Goal: Task Accomplishment & Management: Manage account settings

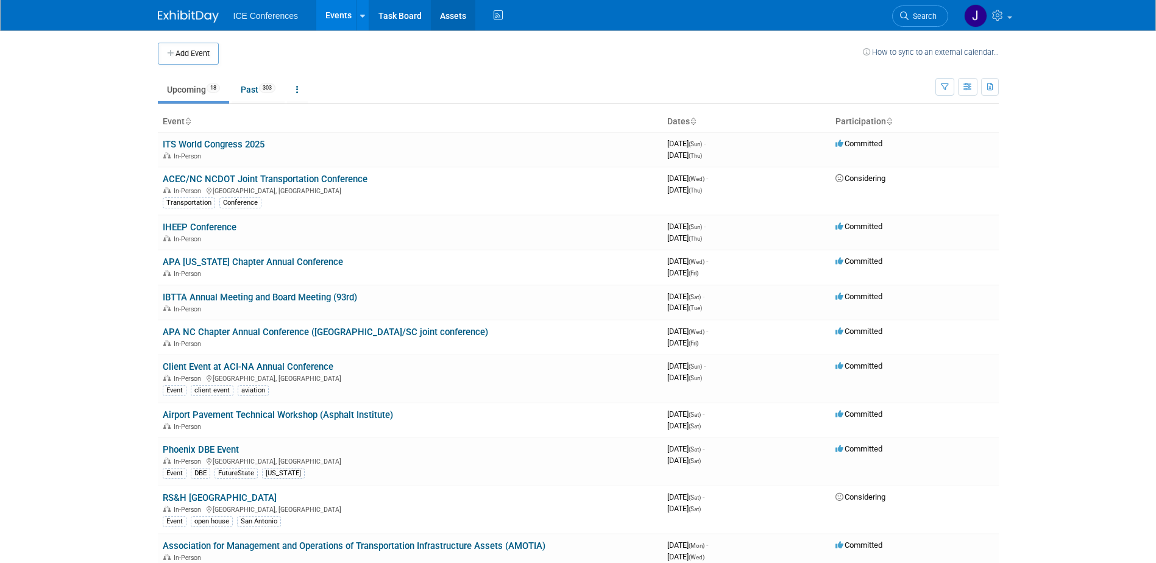
click at [447, 15] on link "Assets" at bounding box center [453, 15] width 44 height 30
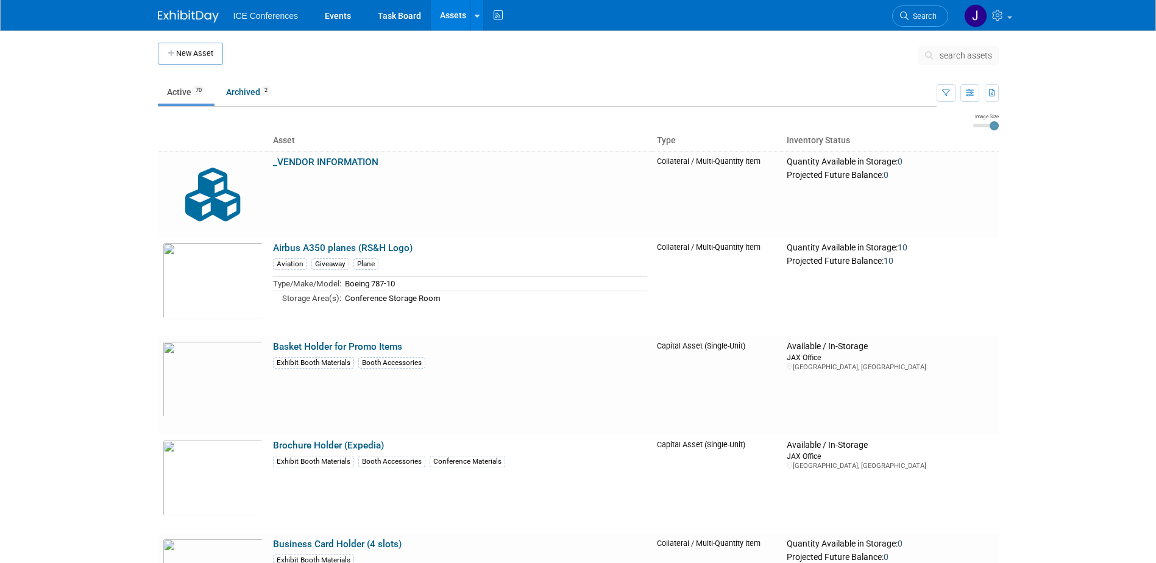
click at [351, 245] on link "Airbus A350 planes (RS&H Logo)" at bounding box center [343, 248] width 140 height 11
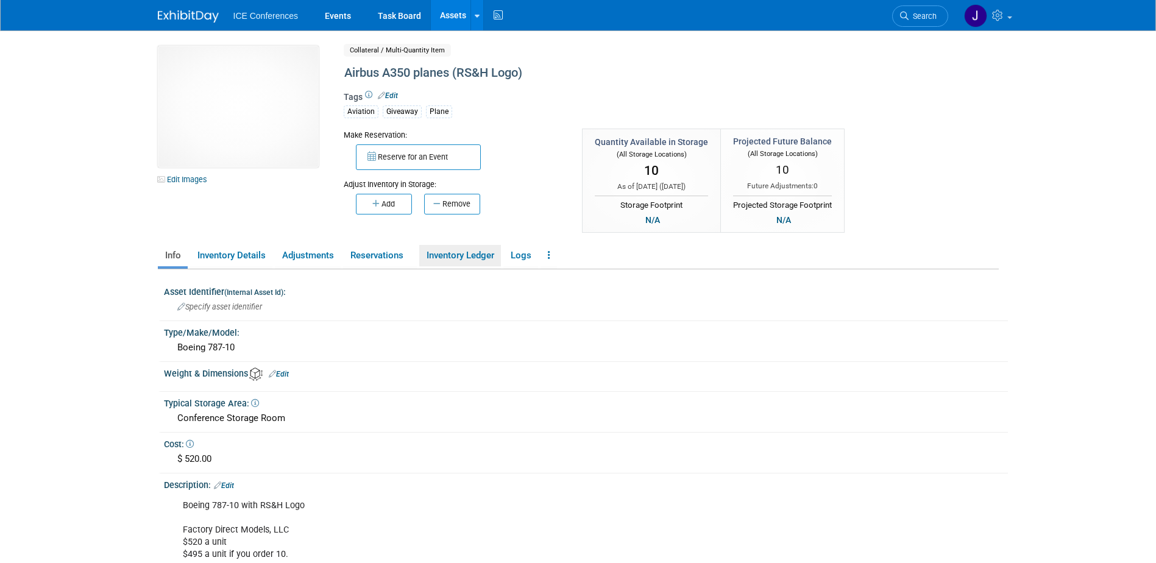
click at [476, 255] on link "Inventory Ledger" at bounding box center [460, 255] width 82 height 21
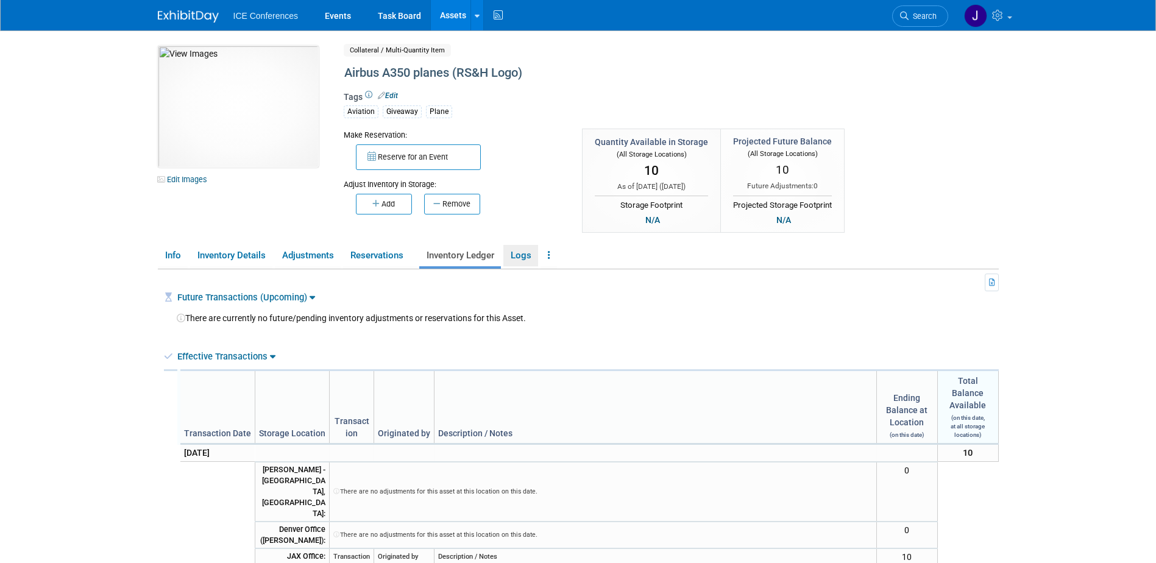
click at [536, 256] on link "Logs" at bounding box center [521, 255] width 35 height 21
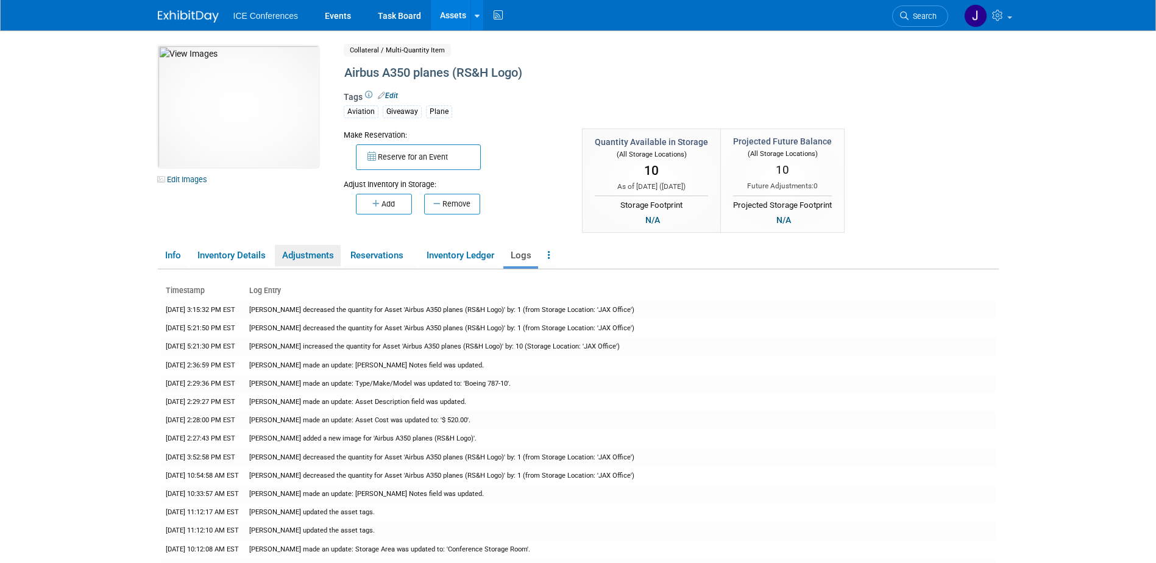
click at [311, 260] on link "Adjustments" at bounding box center [308, 255] width 66 height 21
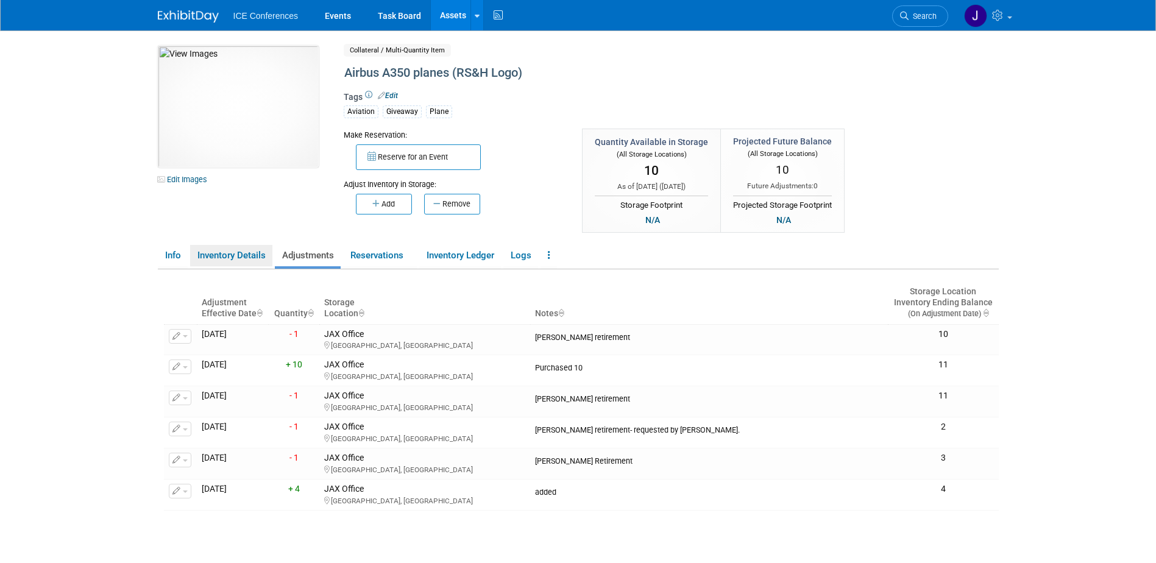
click at [219, 253] on link "Inventory Details" at bounding box center [231, 255] width 82 height 21
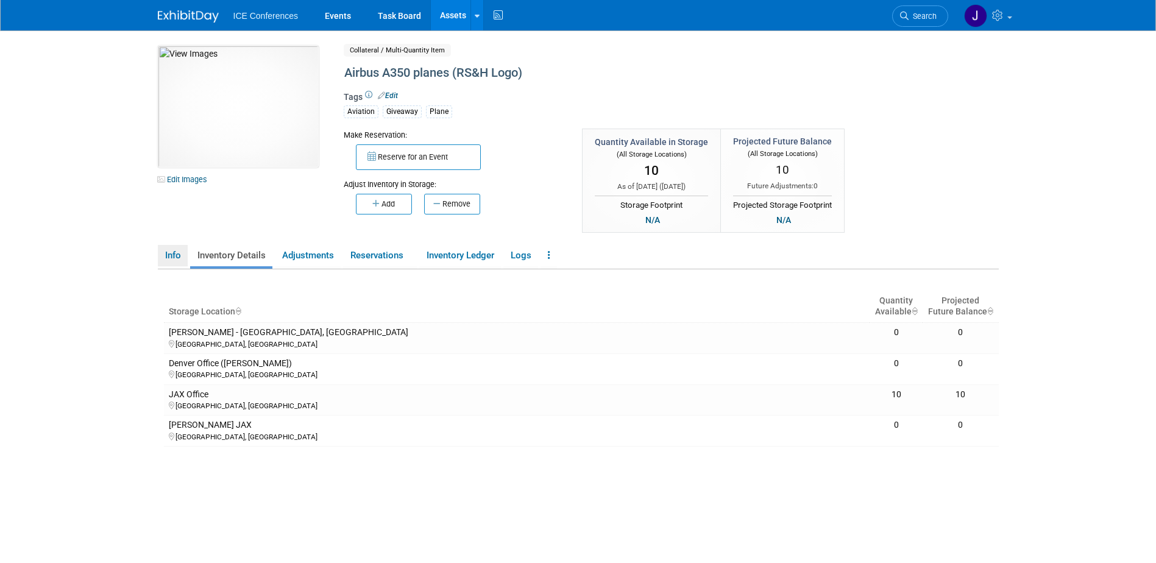
click at [179, 255] on link "Info" at bounding box center [173, 255] width 30 height 21
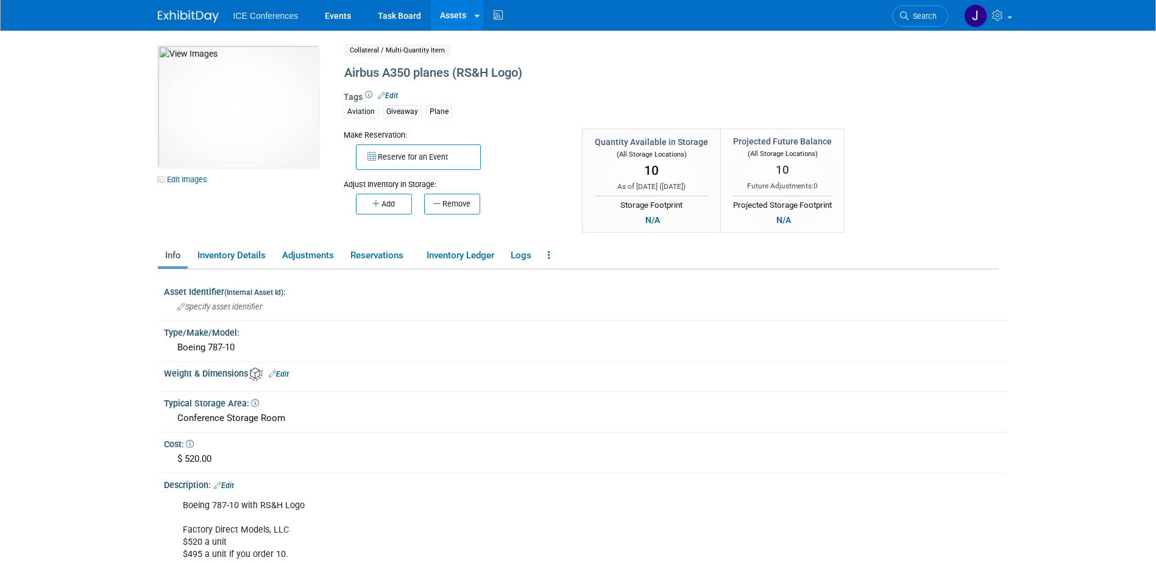
click at [249, 98] on img at bounding box center [238, 107] width 161 height 122
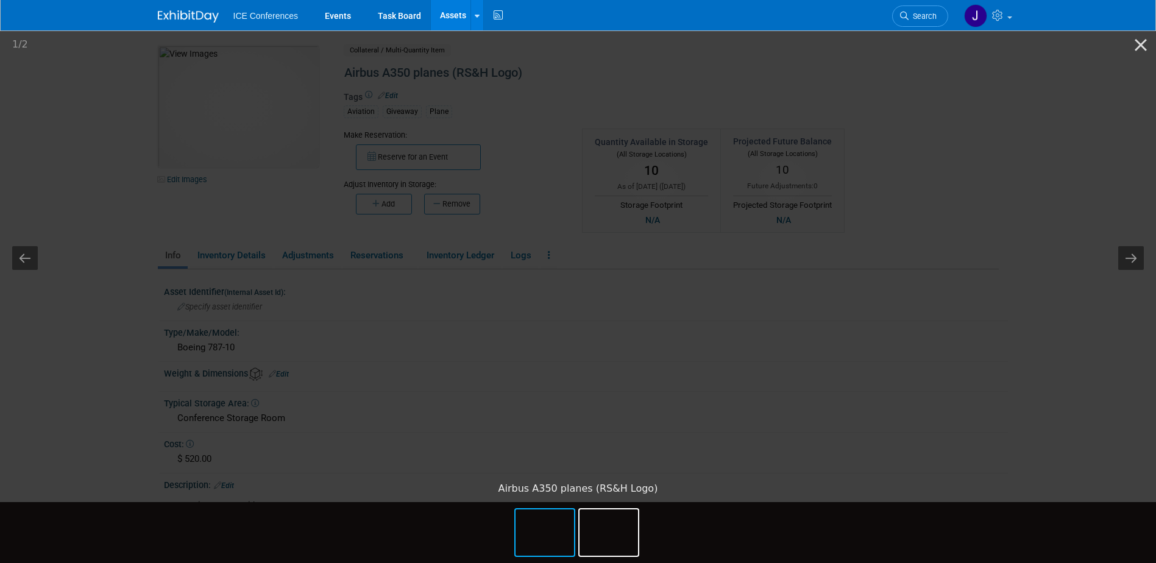
click at [607, 525] on img at bounding box center [609, 533] width 59 height 46
click at [547, 531] on img at bounding box center [545, 533] width 59 height 46
click at [1142, 41] on button "Close gallery" at bounding box center [1141, 44] width 30 height 29
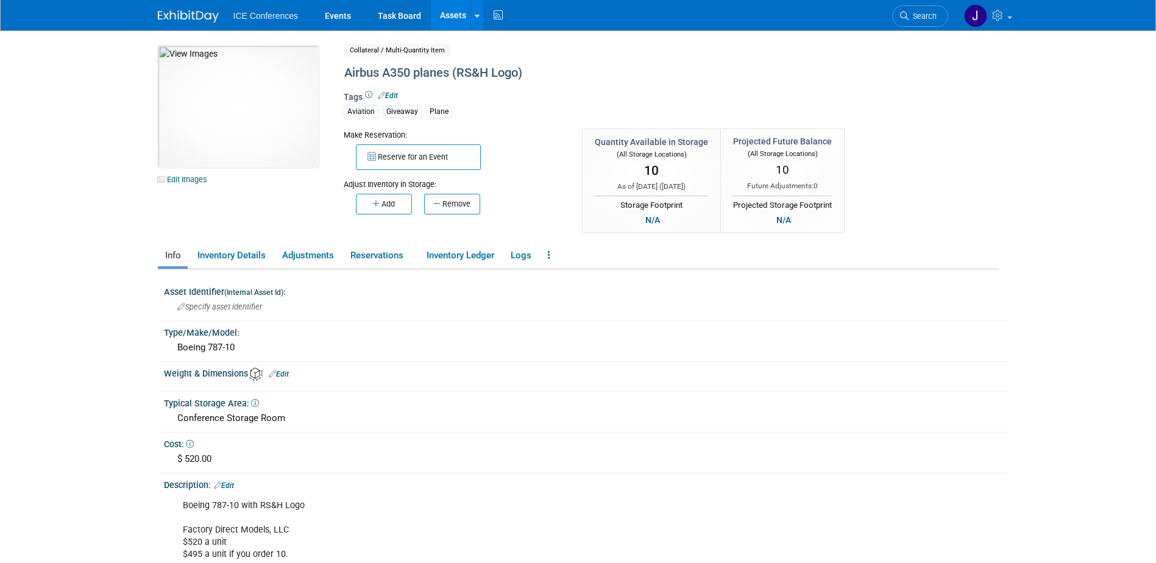
click at [452, 13] on link "Assets" at bounding box center [453, 15] width 44 height 30
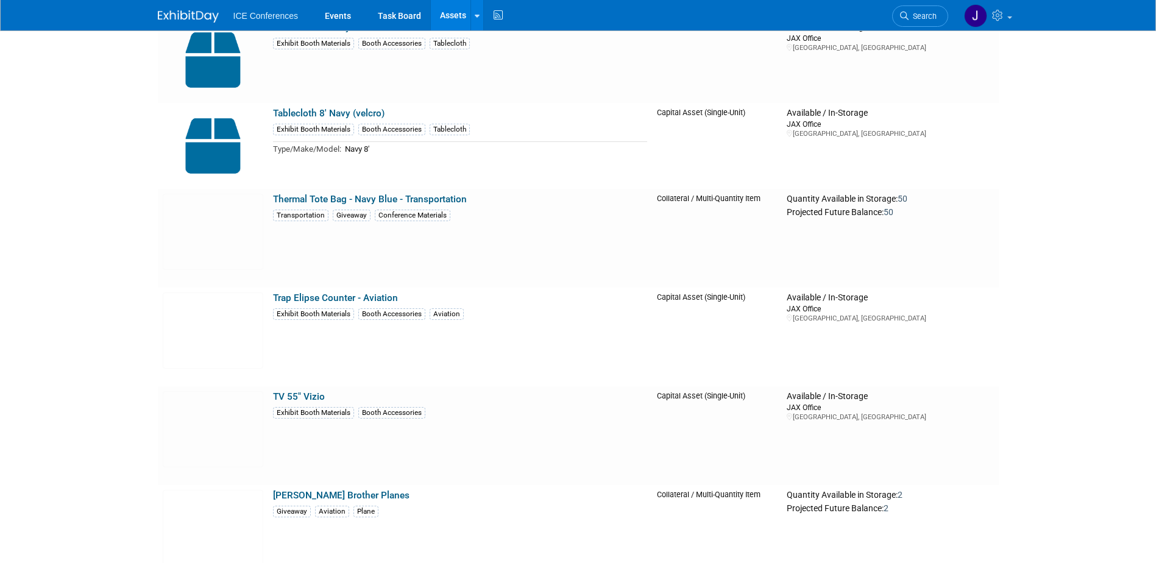
scroll to position [6555, 0]
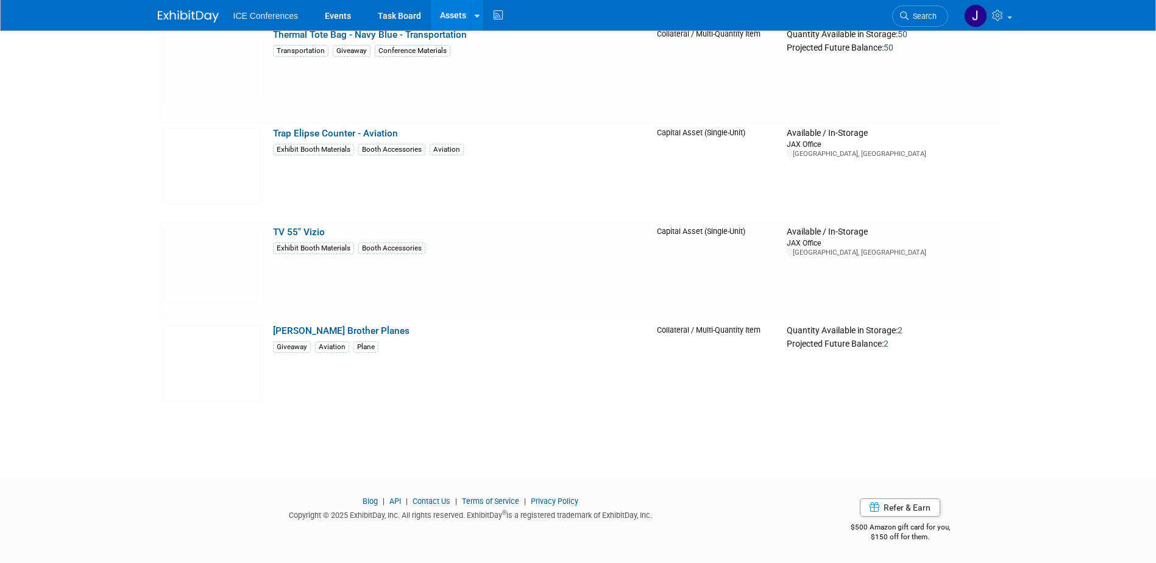
click at [327, 334] on link "[PERSON_NAME] Brother Planes" at bounding box center [341, 331] width 137 height 11
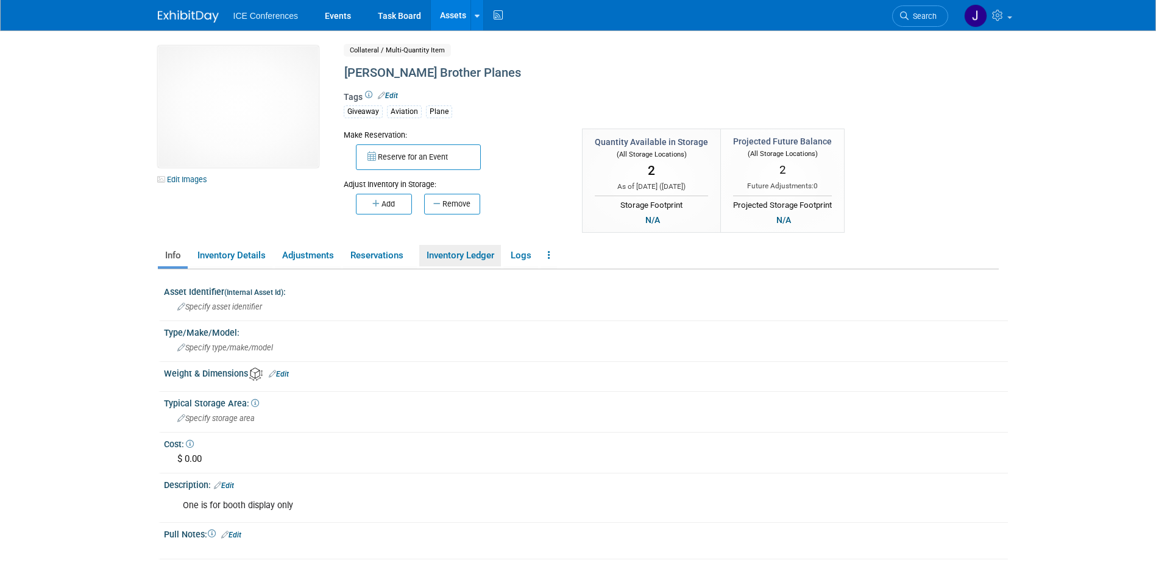
click at [460, 254] on link "Inventory Ledger" at bounding box center [460, 255] width 82 height 21
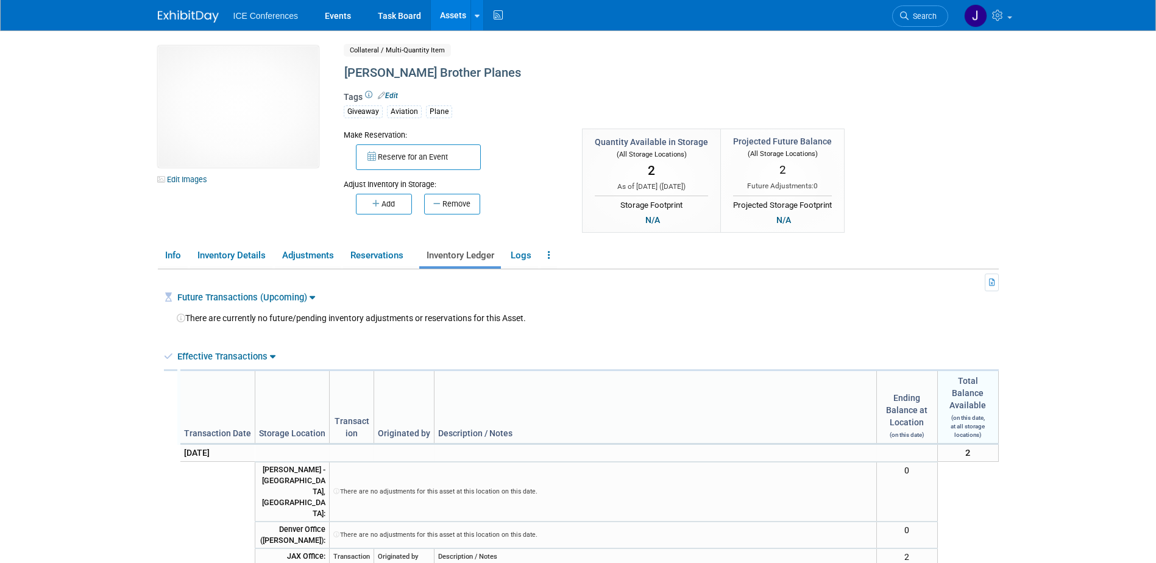
click at [472, 198] on button "Remove" at bounding box center [452, 204] width 56 height 21
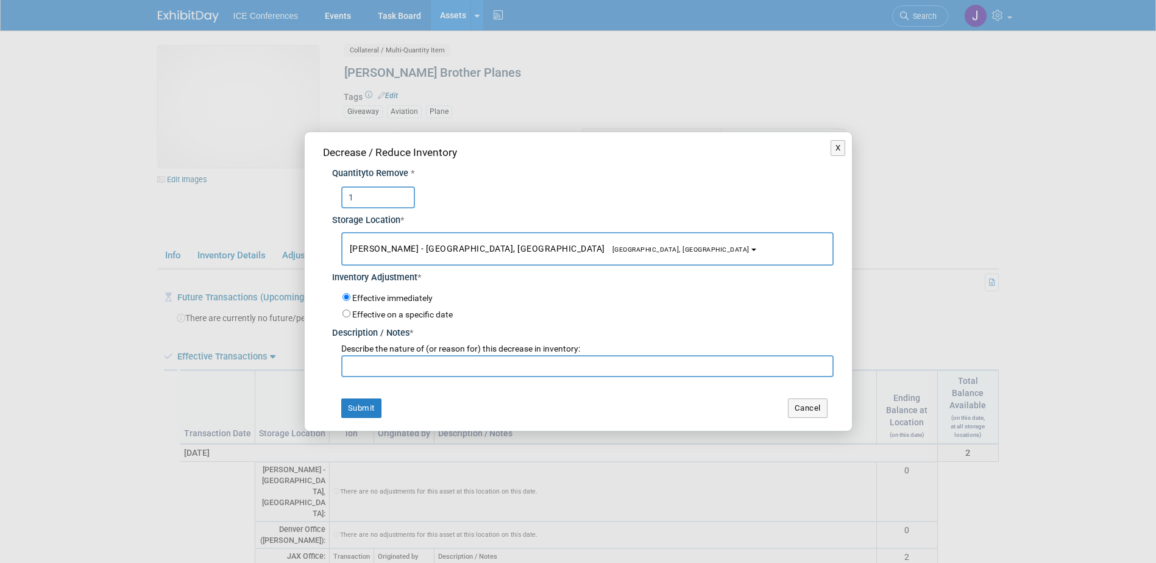
type input "1"
click at [430, 243] on button "[PERSON_NAME] - [GEOGRAPHIC_DATA], [GEOGRAPHIC_DATA] [GEOGRAPHIC_DATA], [GEOGRA…" at bounding box center [587, 249] width 493 height 34
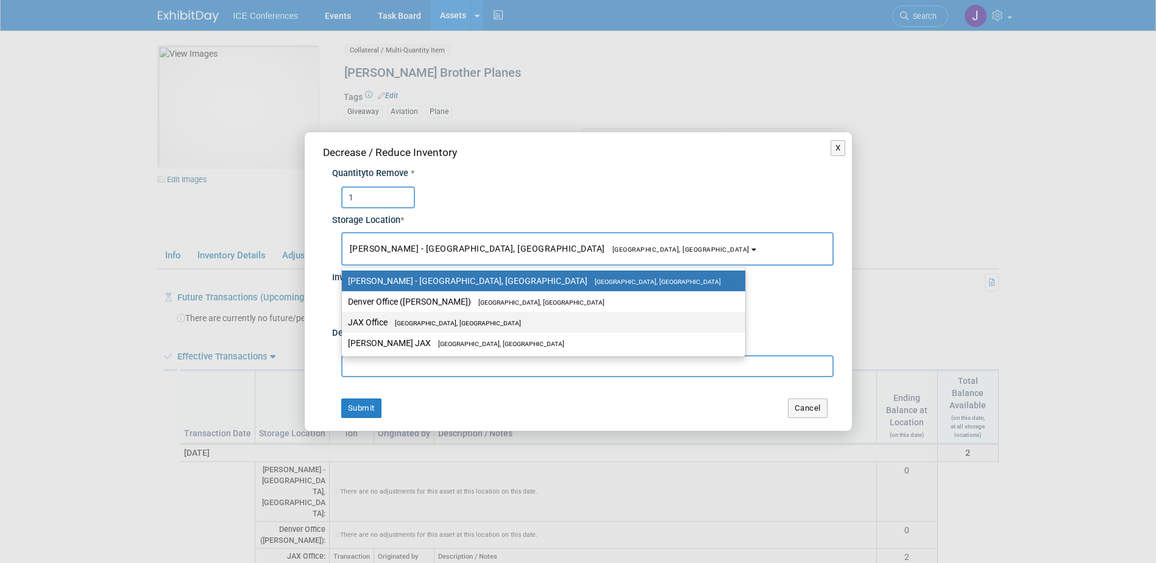
click at [400, 322] on span "[GEOGRAPHIC_DATA], [GEOGRAPHIC_DATA]" at bounding box center [454, 323] width 133 height 8
click at [344, 322] on input "JAX Office [GEOGRAPHIC_DATA], [GEOGRAPHIC_DATA]" at bounding box center [340, 323] width 8 height 8
select select "11223826"
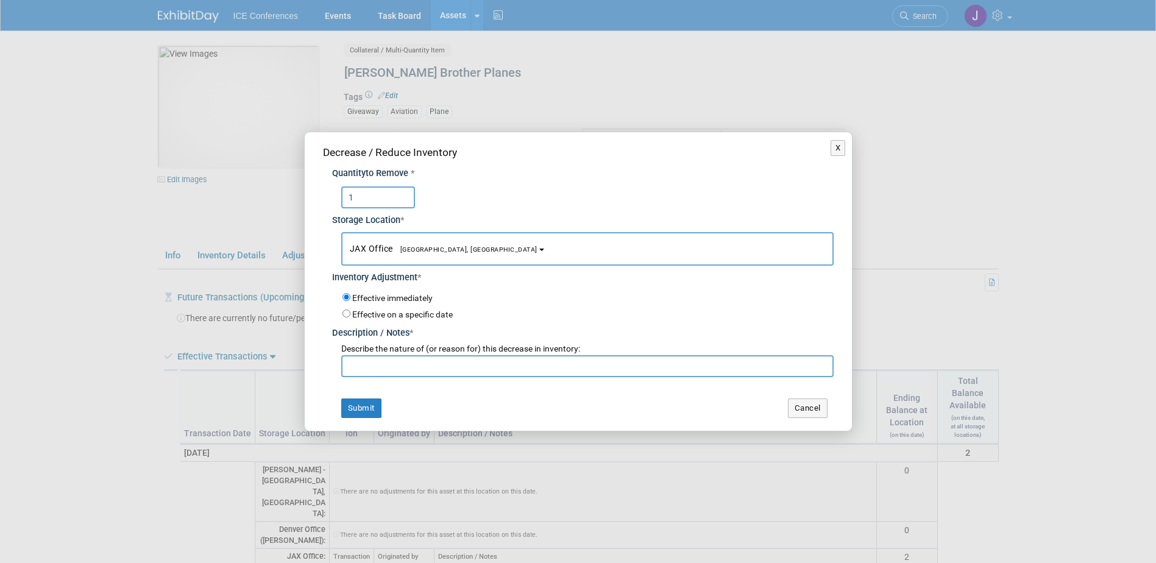
click at [388, 366] on input "text" at bounding box center [587, 366] width 493 height 22
type input "S"
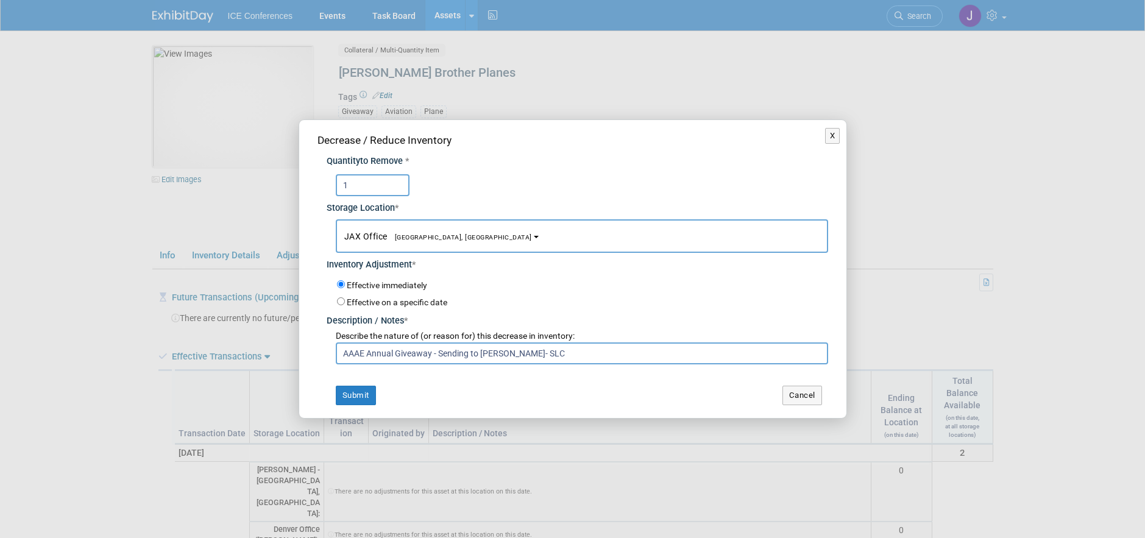
click at [589, 351] on input "AAAE Annual Giveaway - Sending to [PERSON_NAME]- SLC" at bounding box center [582, 354] width 493 height 22
type input "AAAE Annual Giveaway - Sending to [PERSON_NAME]- SLC Director of Airport Design…"
click at [367, 389] on button "Submit" at bounding box center [356, 396] width 40 height 20
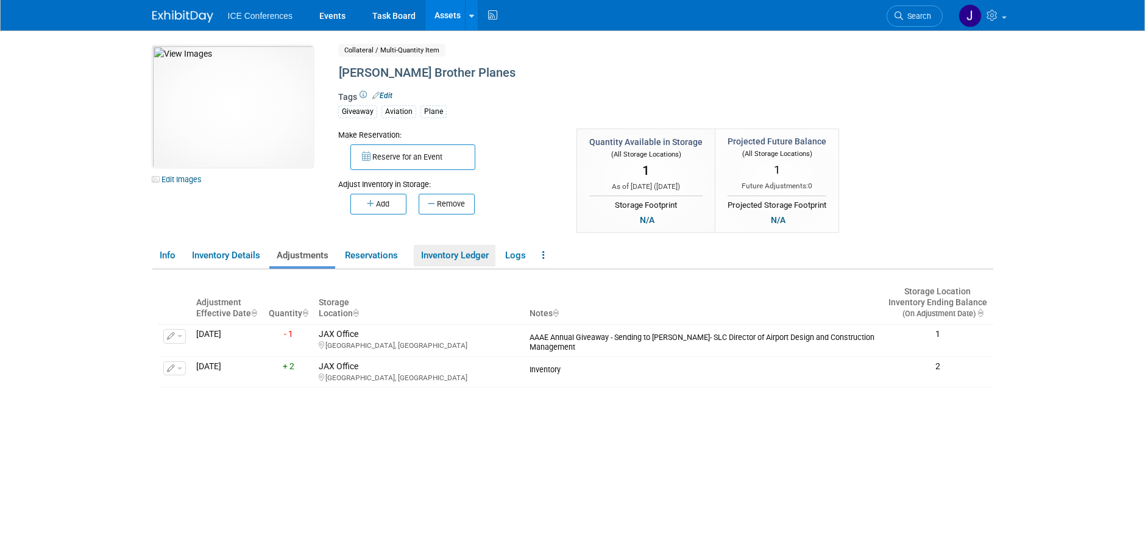
click at [468, 255] on link "Inventory Ledger" at bounding box center [455, 255] width 82 height 21
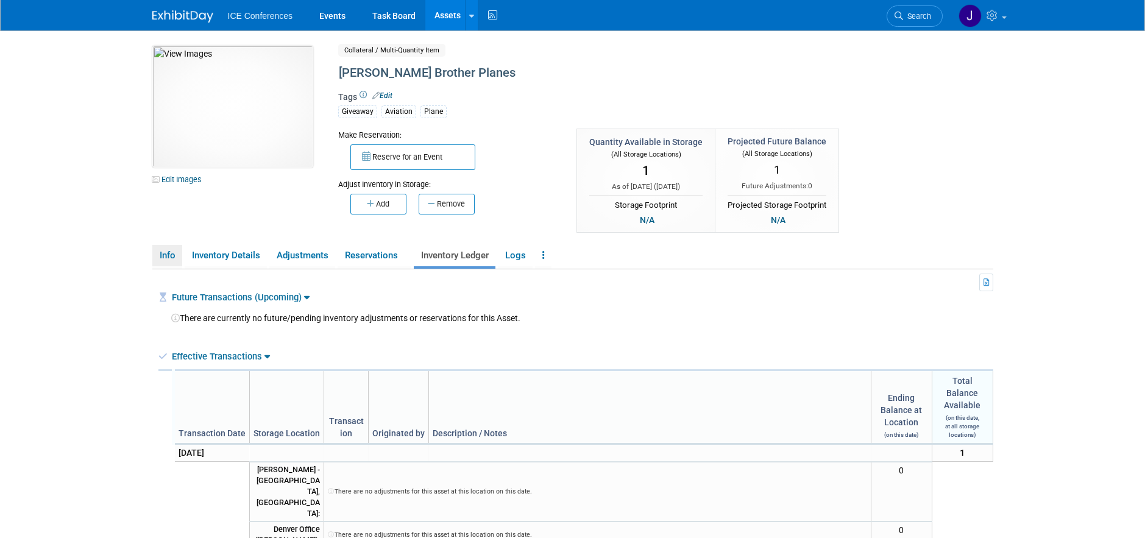
click at [179, 258] on link "Info" at bounding box center [167, 255] width 30 height 21
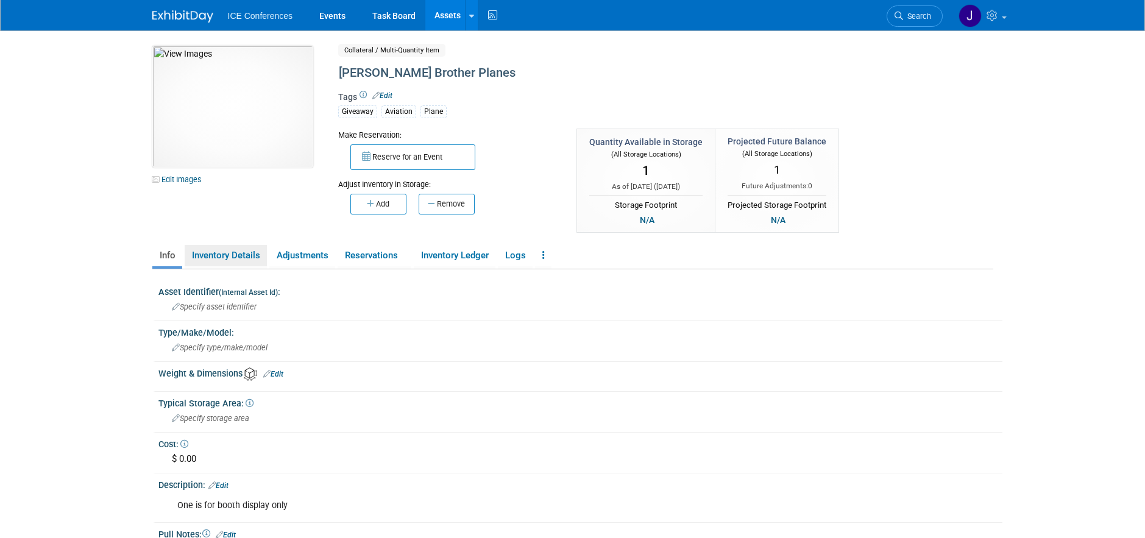
click at [232, 254] on link "Inventory Details" at bounding box center [226, 255] width 82 height 21
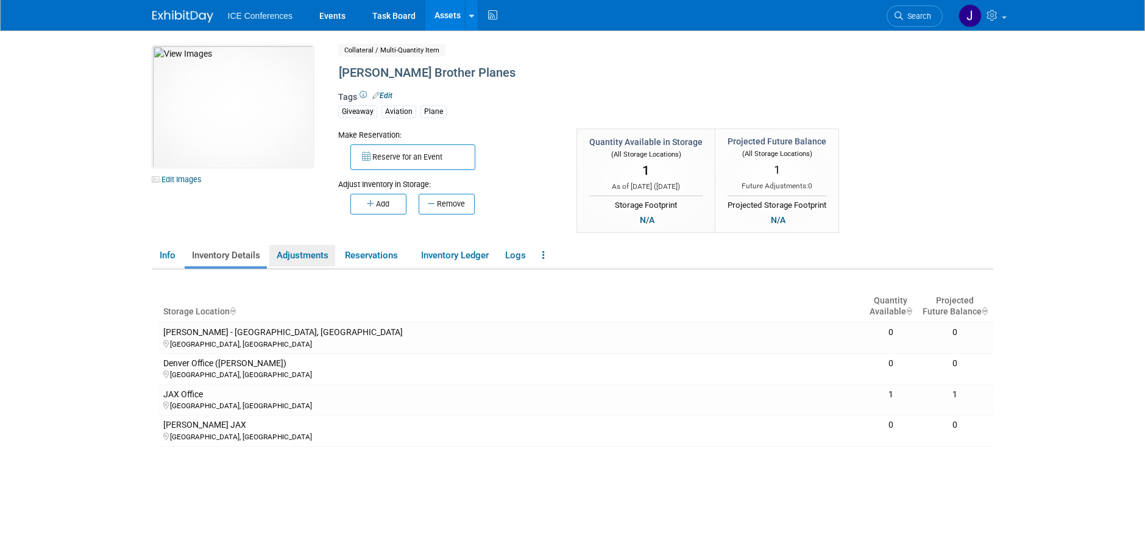
click at [310, 260] on link "Adjustments" at bounding box center [302, 255] width 66 height 21
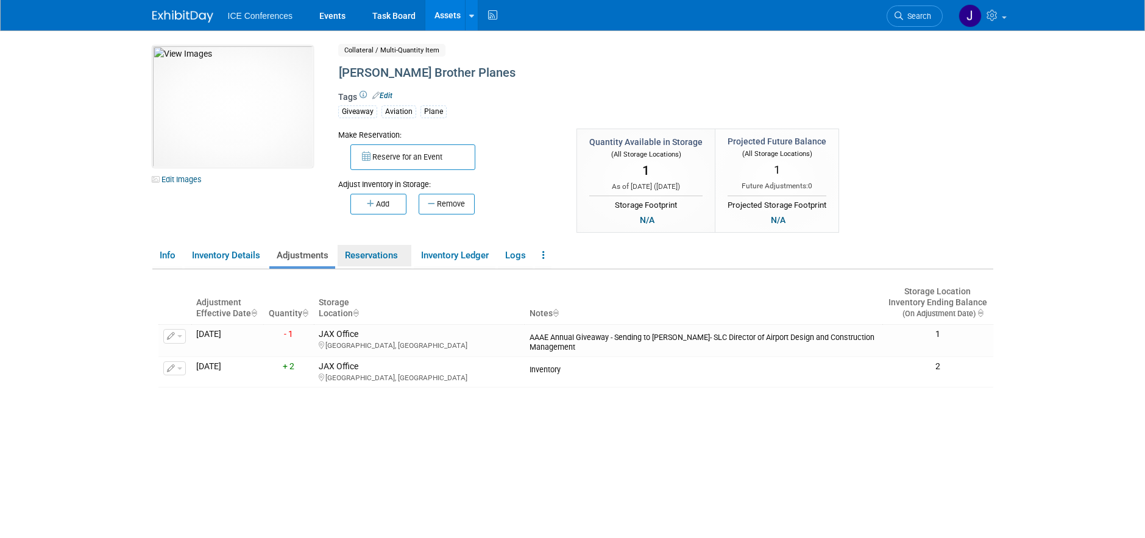
click at [382, 262] on link "Reservations" at bounding box center [375, 255] width 74 height 21
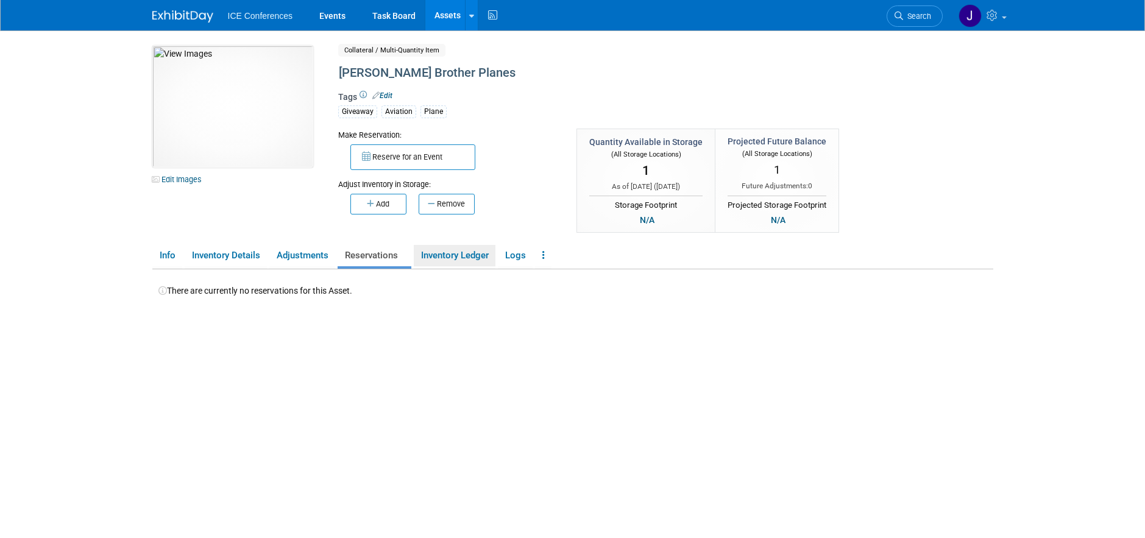
click at [450, 262] on link "Inventory Ledger" at bounding box center [455, 255] width 82 height 21
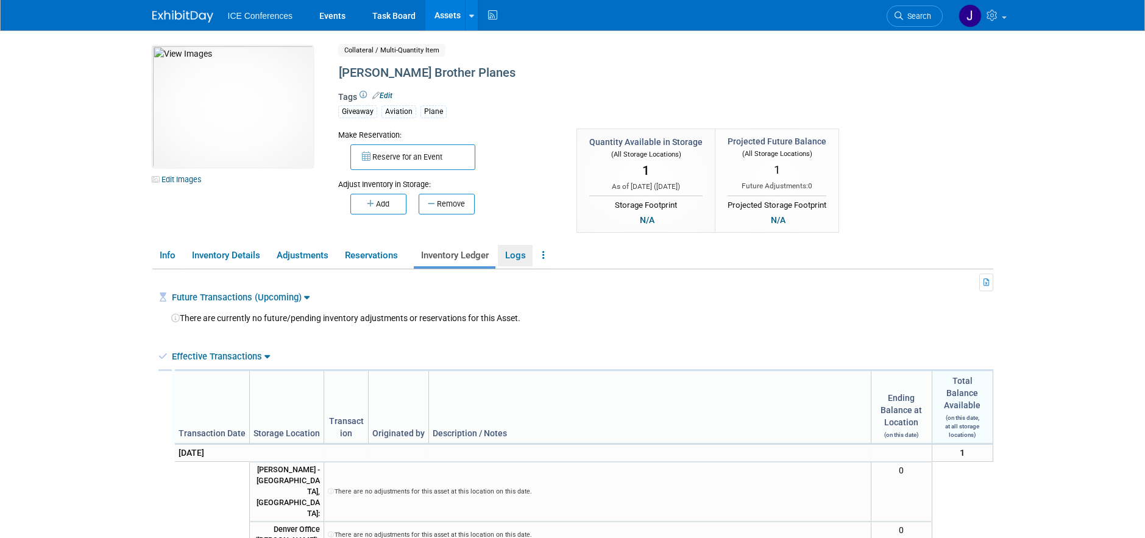
click at [511, 257] on link "Logs" at bounding box center [515, 255] width 35 height 21
